Goal: Information Seeking & Learning: Learn about a topic

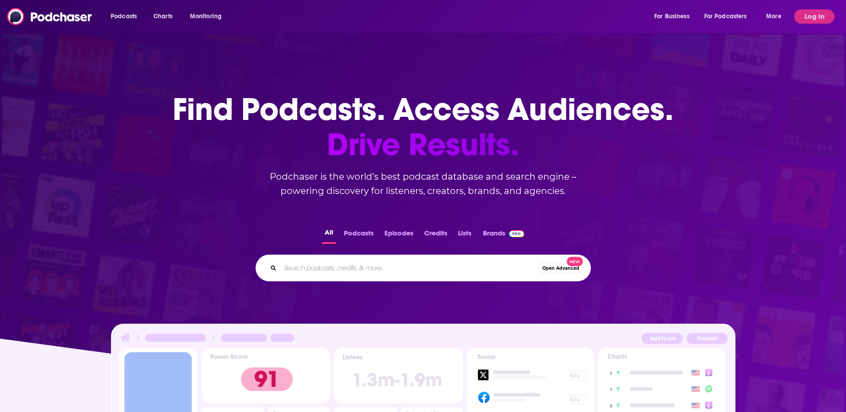
click at [412, 269] on input "Search podcasts, credits, & more..." at bounding box center [409, 268] width 258 height 14
type input "barrons"
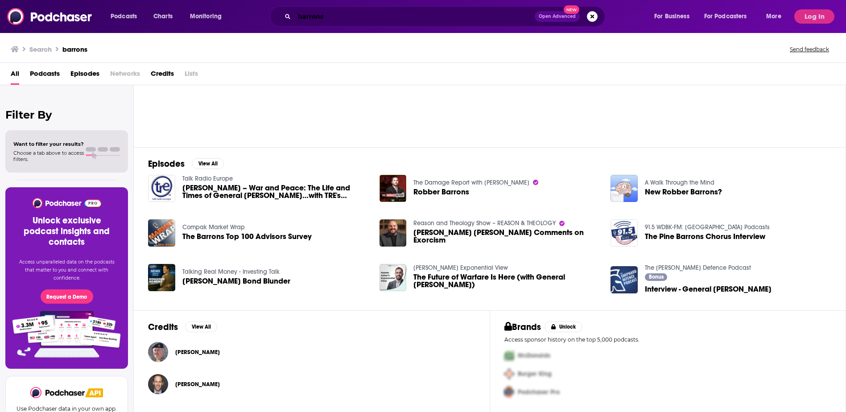
click at [350, 17] on input "barrons" at bounding box center [414, 16] width 240 height 14
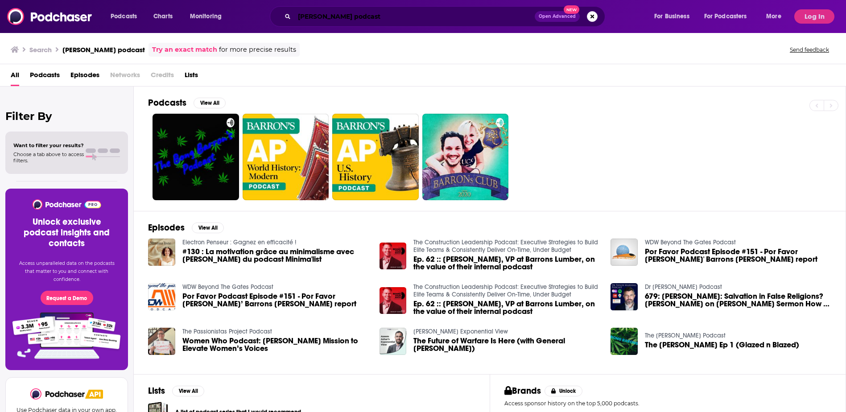
click at [343, 16] on input "[PERSON_NAME] podcast" at bounding box center [414, 16] width 240 height 14
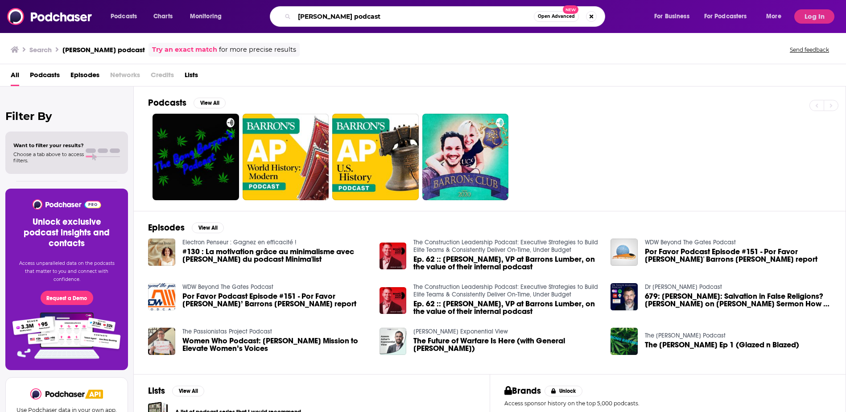
click at [343, 16] on input "[PERSON_NAME] podcast" at bounding box center [414, 16] width 240 height 14
type input "at barrons"
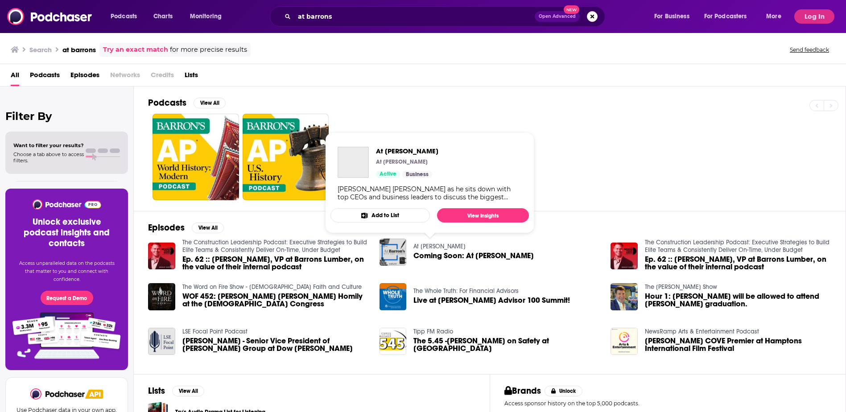
click at [440, 245] on link "At [PERSON_NAME]" at bounding box center [440, 247] width 52 height 8
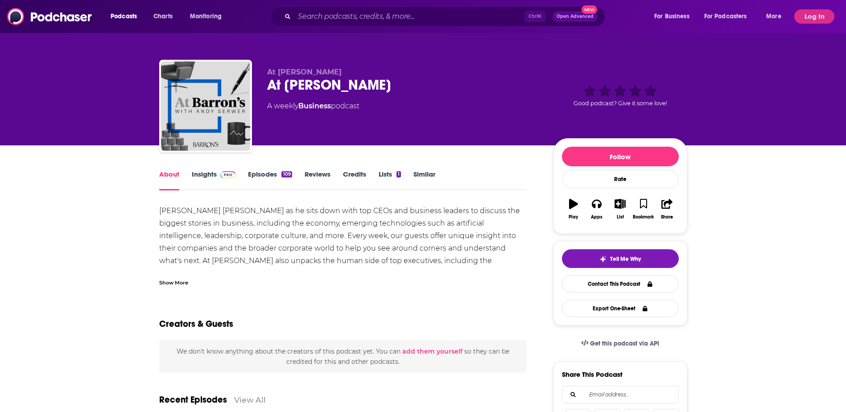
click at [271, 176] on link "Episodes 109" at bounding box center [270, 180] width 44 height 21
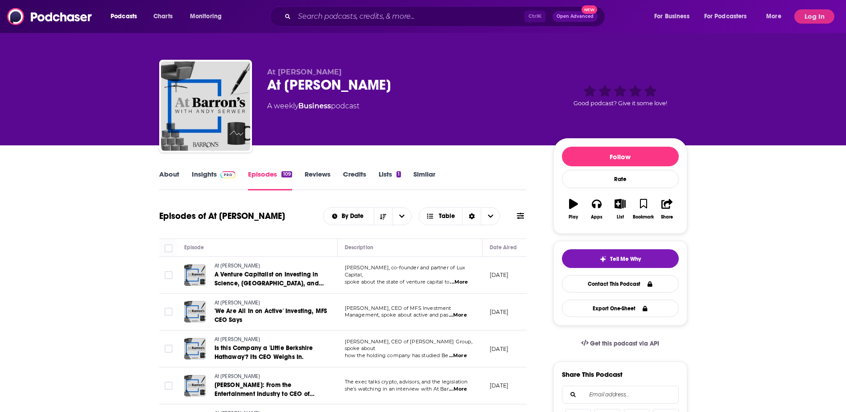
click at [174, 175] on link "About" at bounding box center [169, 180] width 20 height 21
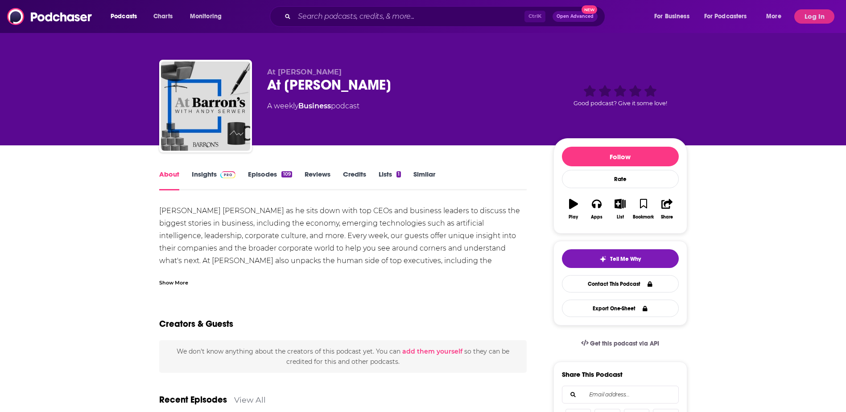
click at [217, 177] on link "Insights" at bounding box center [214, 180] width 44 height 21
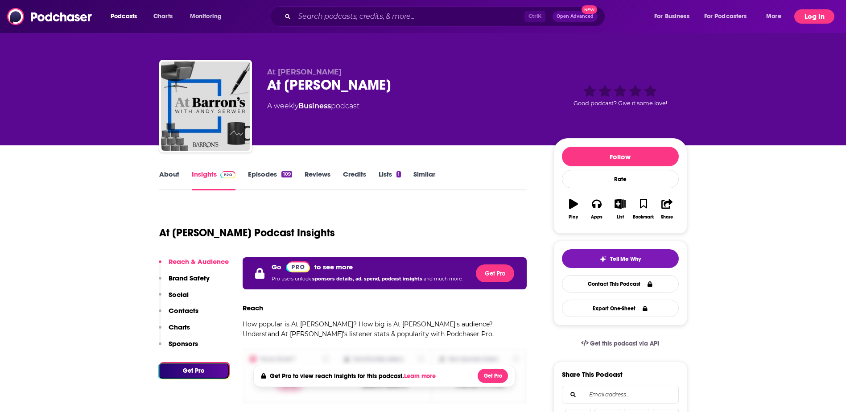
click at [813, 14] on button "Log In" at bounding box center [815, 16] width 40 height 14
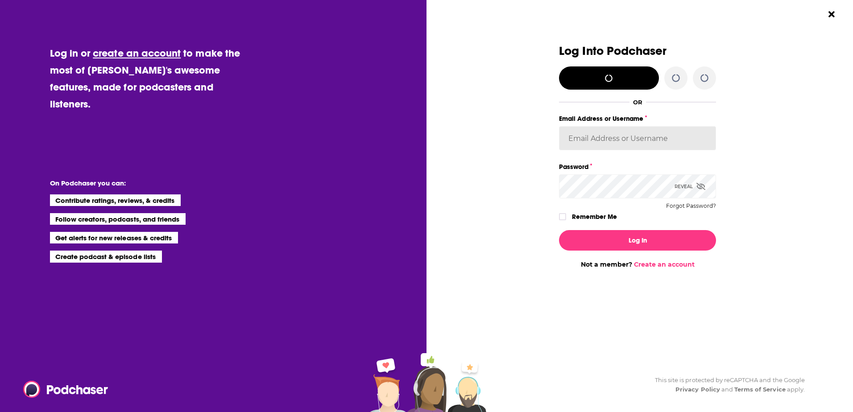
type input "[PERSON_NAME][EMAIL_ADDRESS][PERSON_NAME][DOMAIN_NAME]"
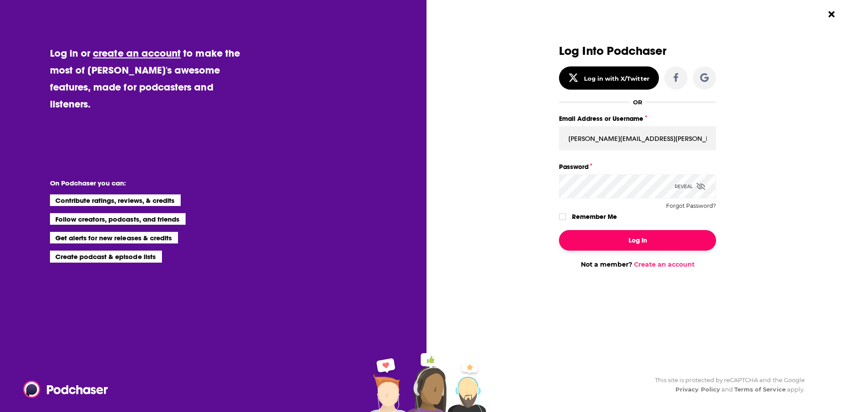
click at [641, 245] on button "Log In" at bounding box center [637, 240] width 157 height 21
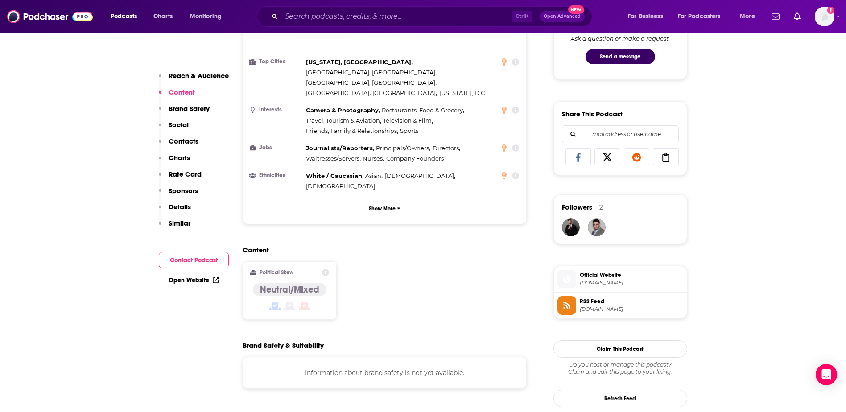
scroll to position [491, 0]
click at [389, 206] on p "Show More" at bounding box center [382, 209] width 27 height 6
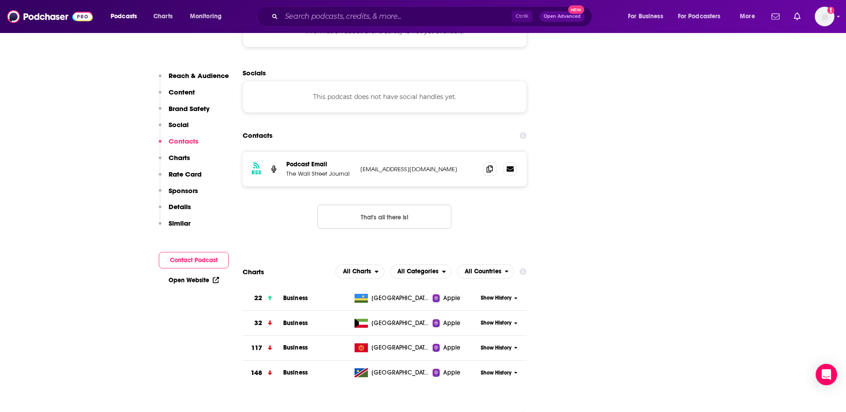
scroll to position [937, 0]
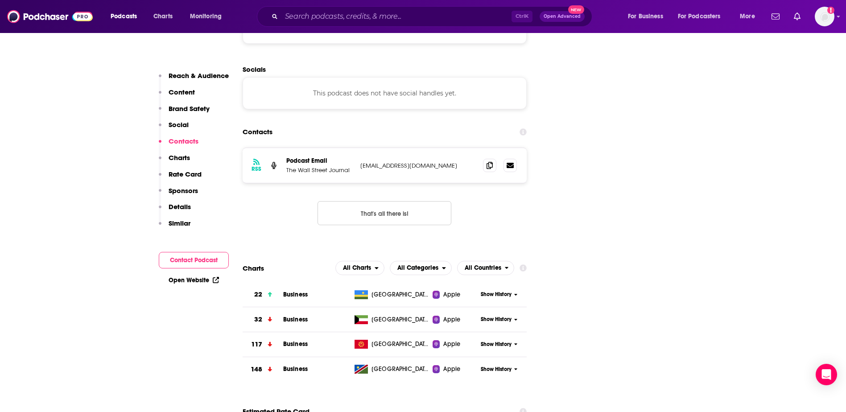
click at [388, 201] on button "That's all there is!" at bounding box center [385, 213] width 134 height 24
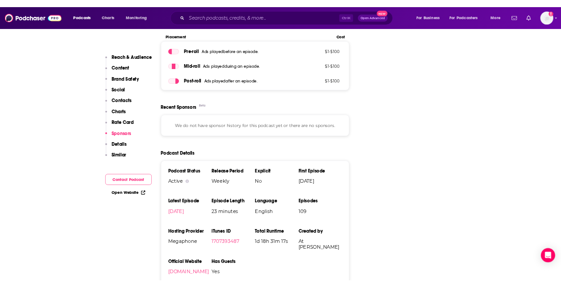
scroll to position [1339, 0]
